Goal: Information Seeking & Learning: Learn about a topic

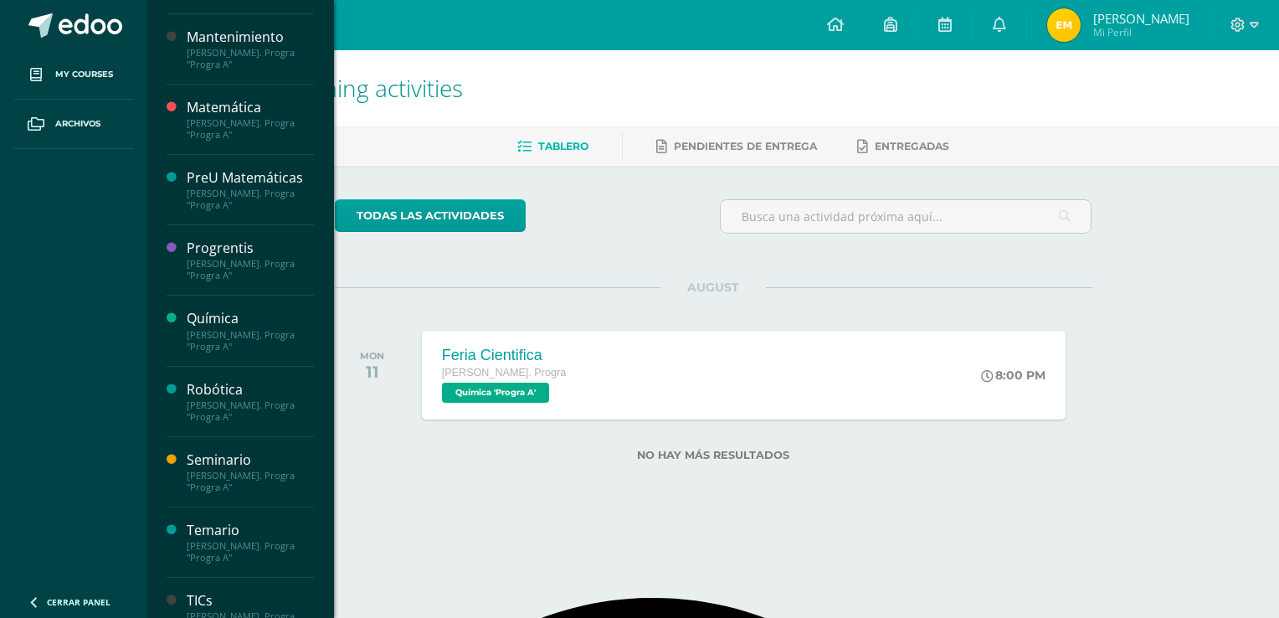
scroll to position [614, 0]
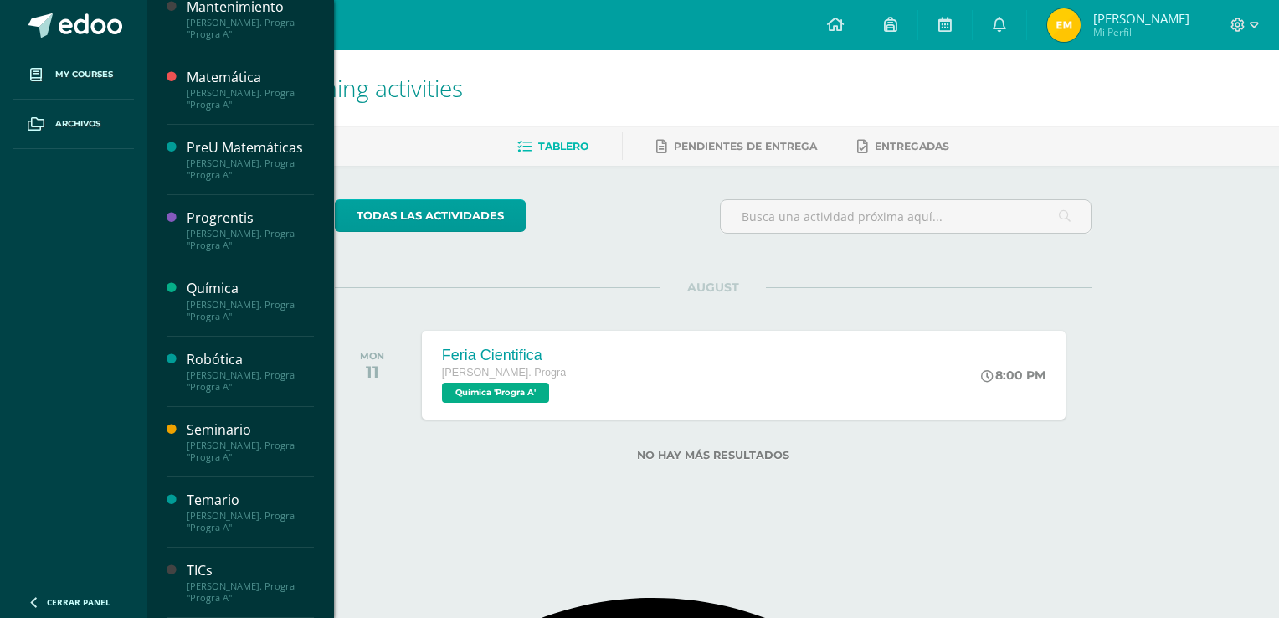
click at [218, 575] on div "TICs" at bounding box center [250, 570] width 127 height 19
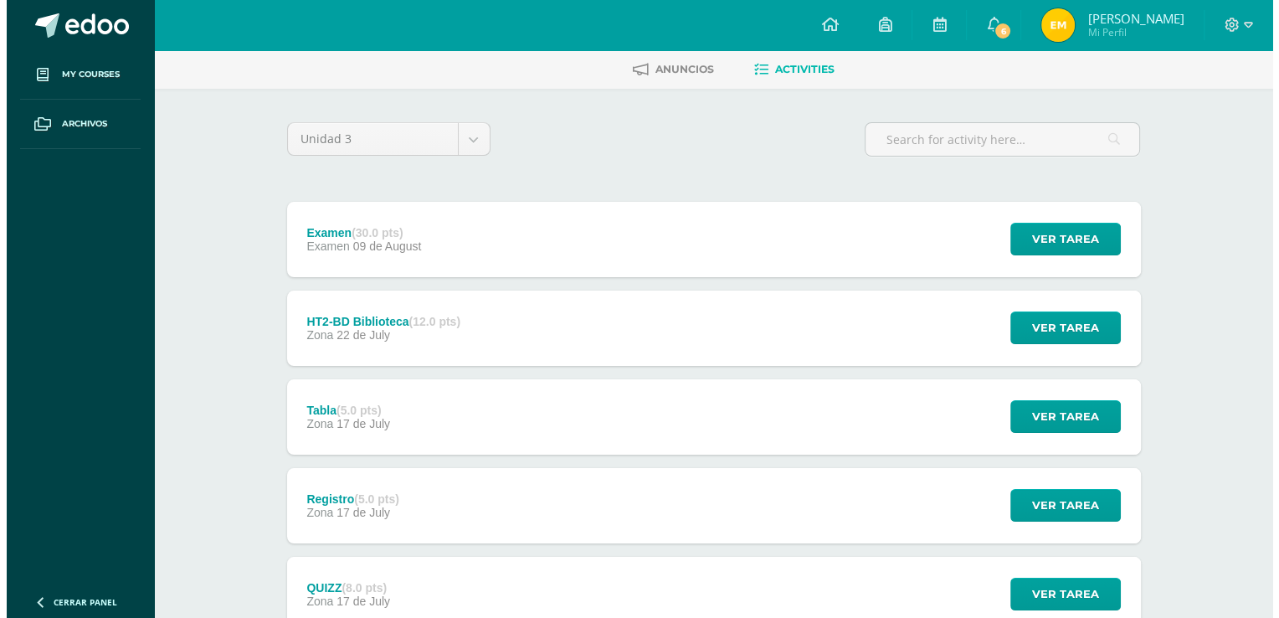
scroll to position [80, 0]
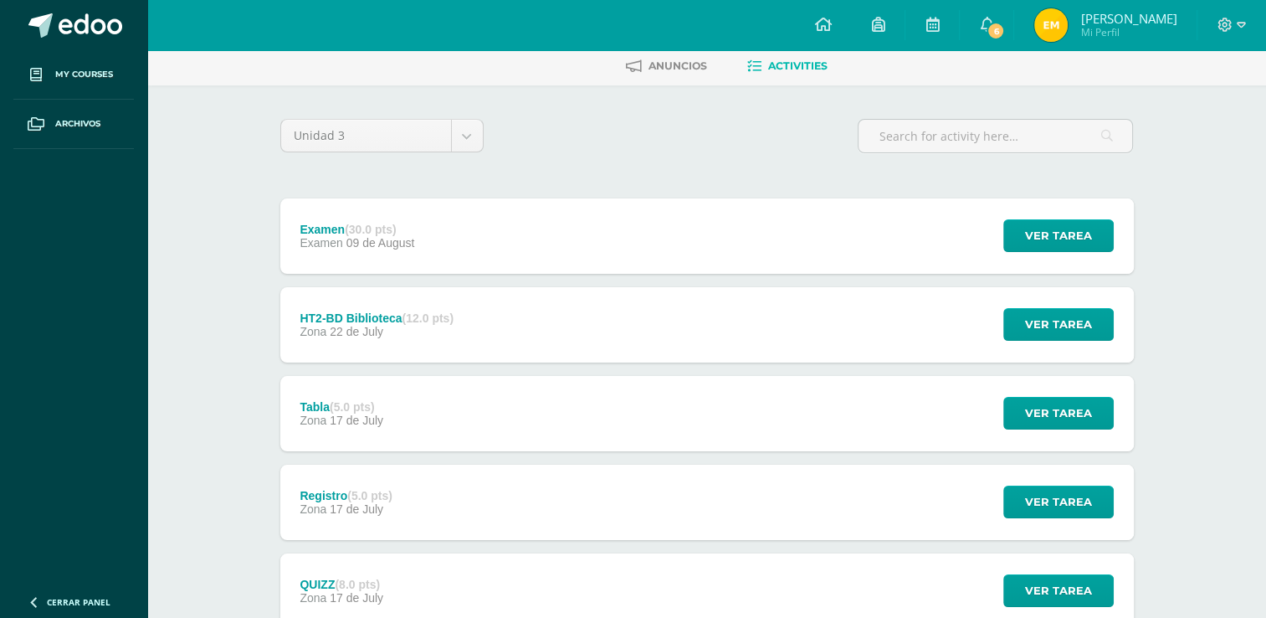
click at [478, 259] on div "Examen (30.0 pts) Examen 09 de August Ver tarea Examen TICs Cargando contenido" at bounding box center [707, 235] width 854 height 75
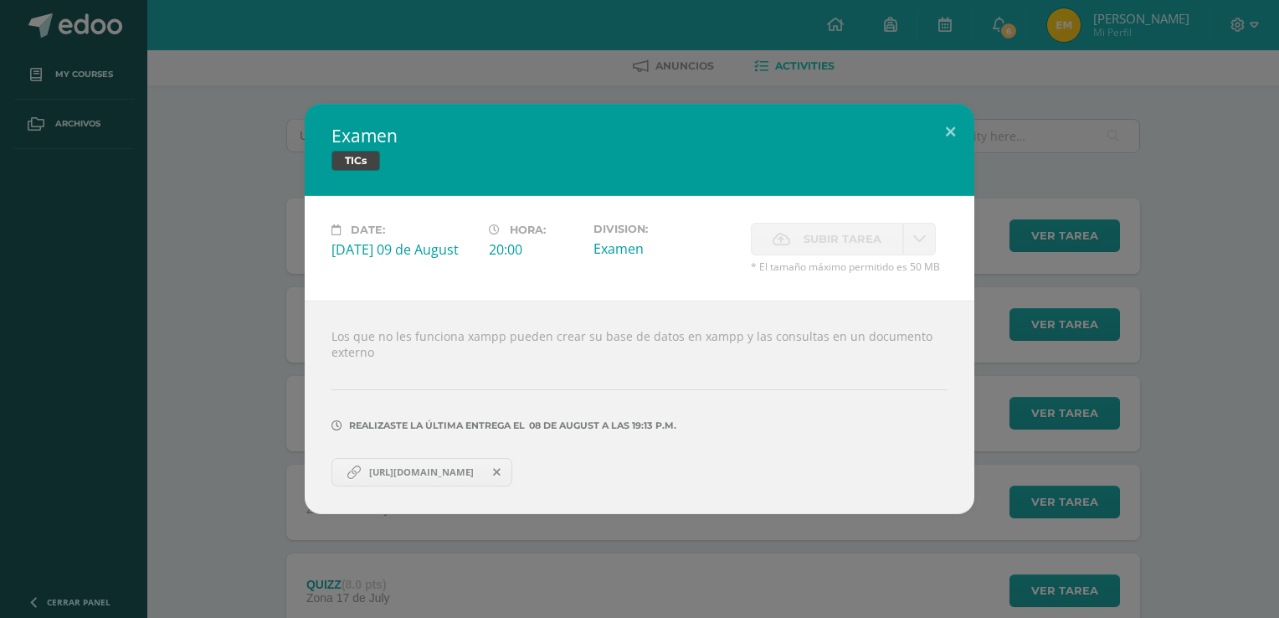
click at [433, 479] on span "[URL][DOMAIN_NAME]" at bounding box center [421, 471] width 121 height 13
